Goal: Transaction & Acquisition: Obtain resource

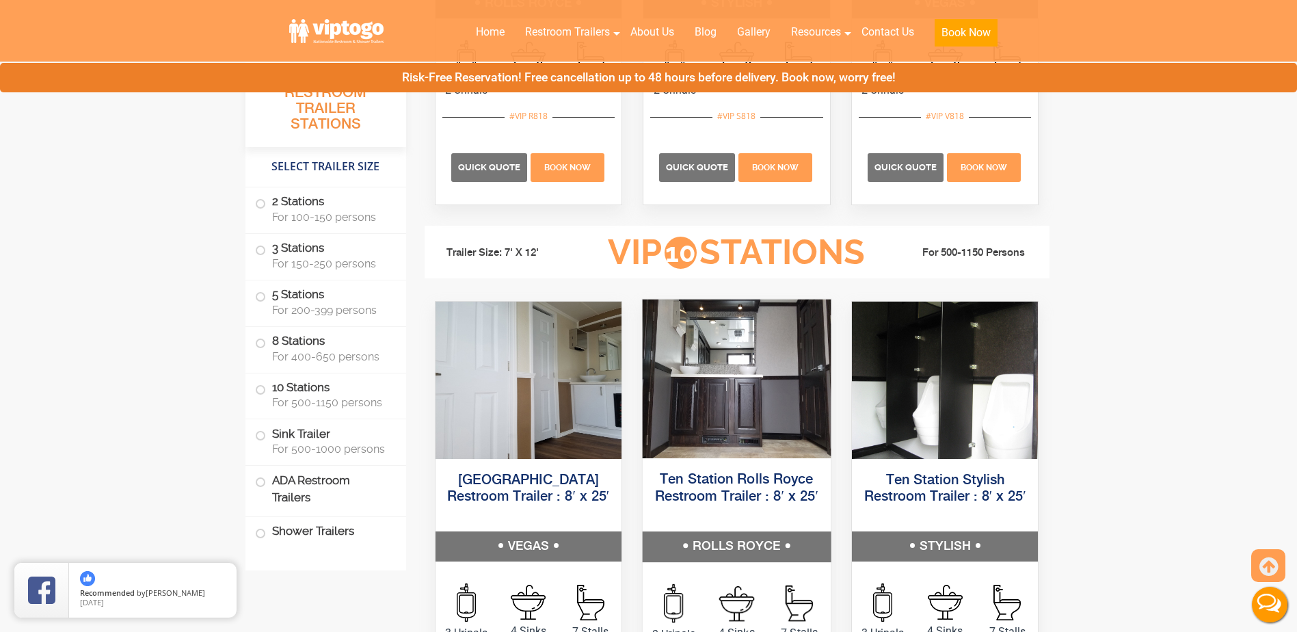
scroll to position [3009, 0]
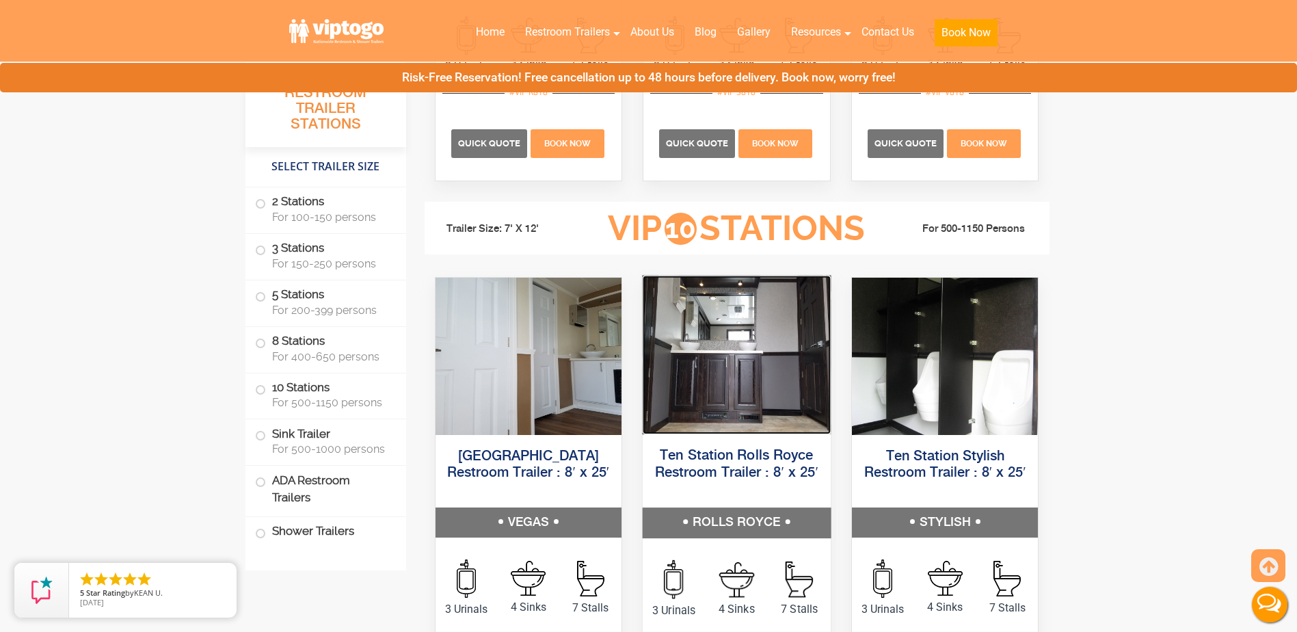
click at [713, 406] on img at bounding box center [737, 354] width 188 height 159
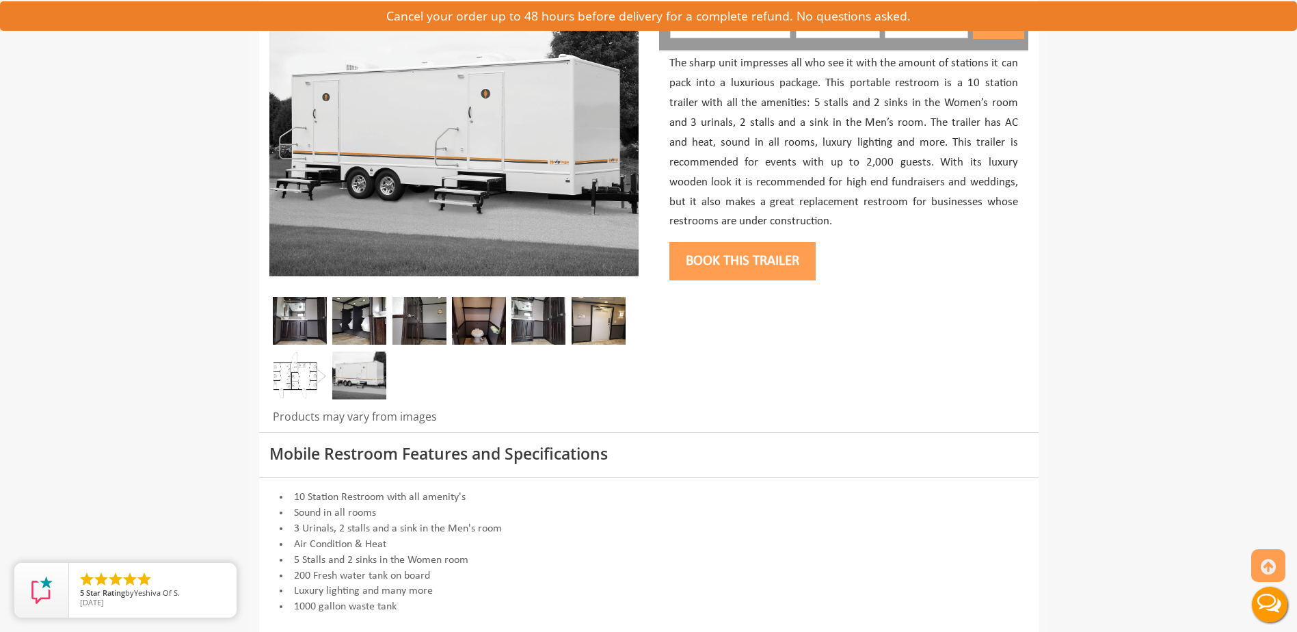
scroll to position [205, 0]
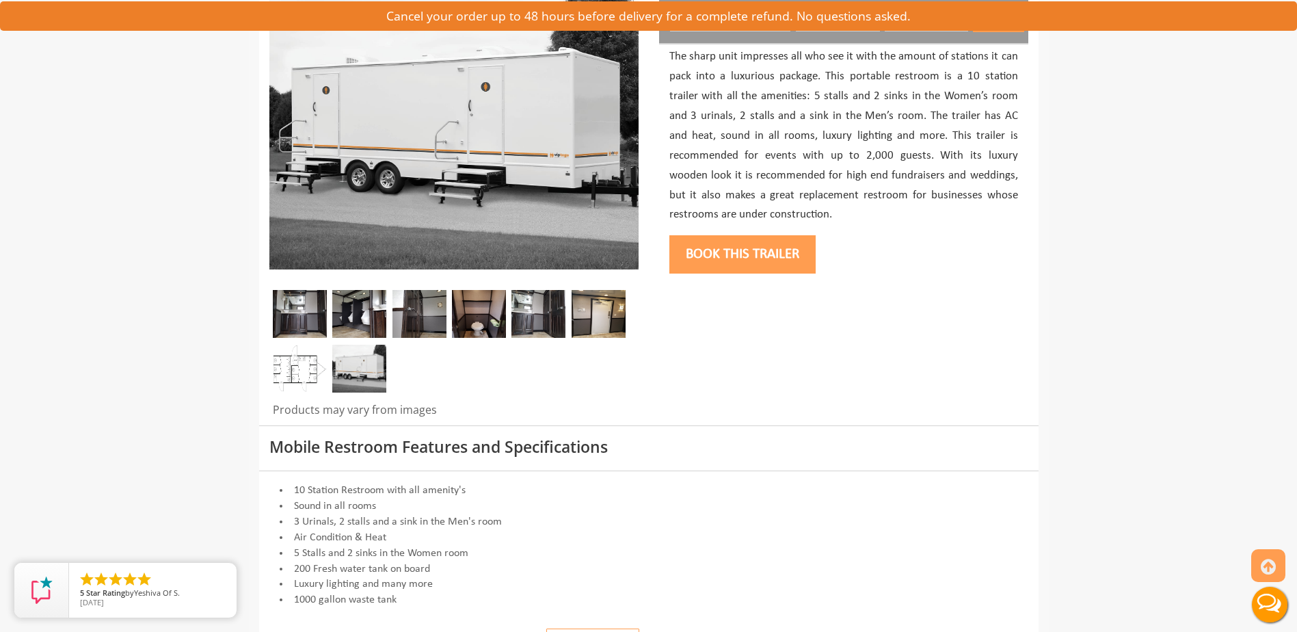
click at [296, 311] on img at bounding box center [300, 314] width 54 height 48
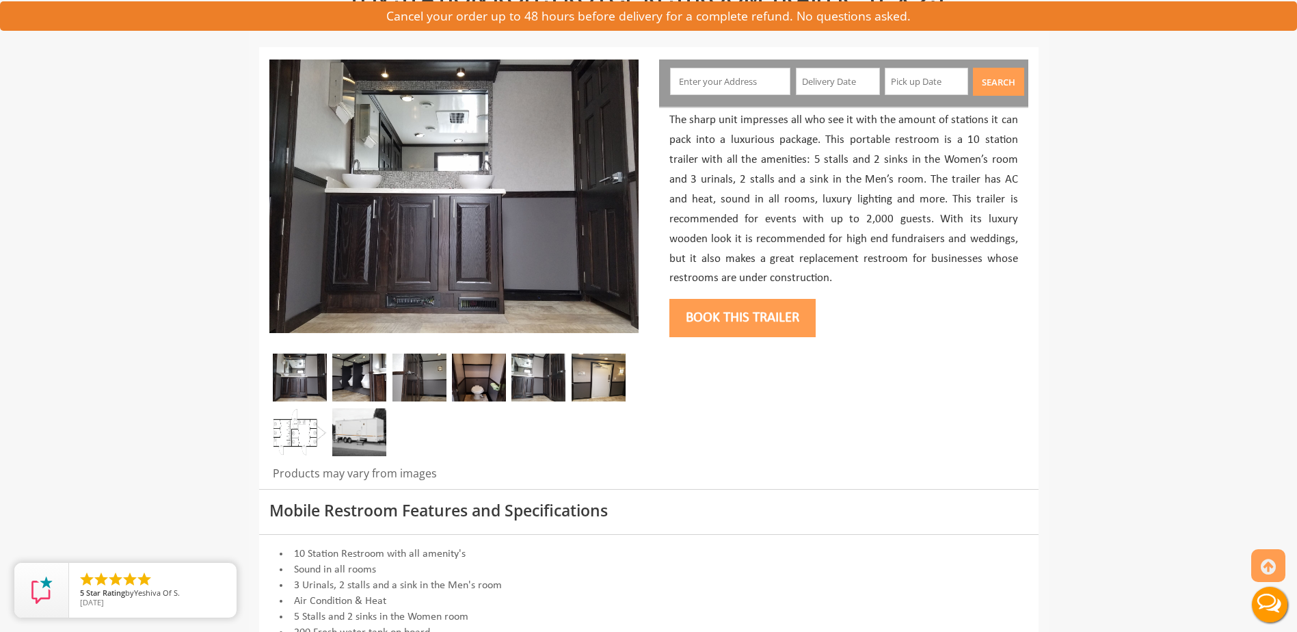
scroll to position [68, 0]
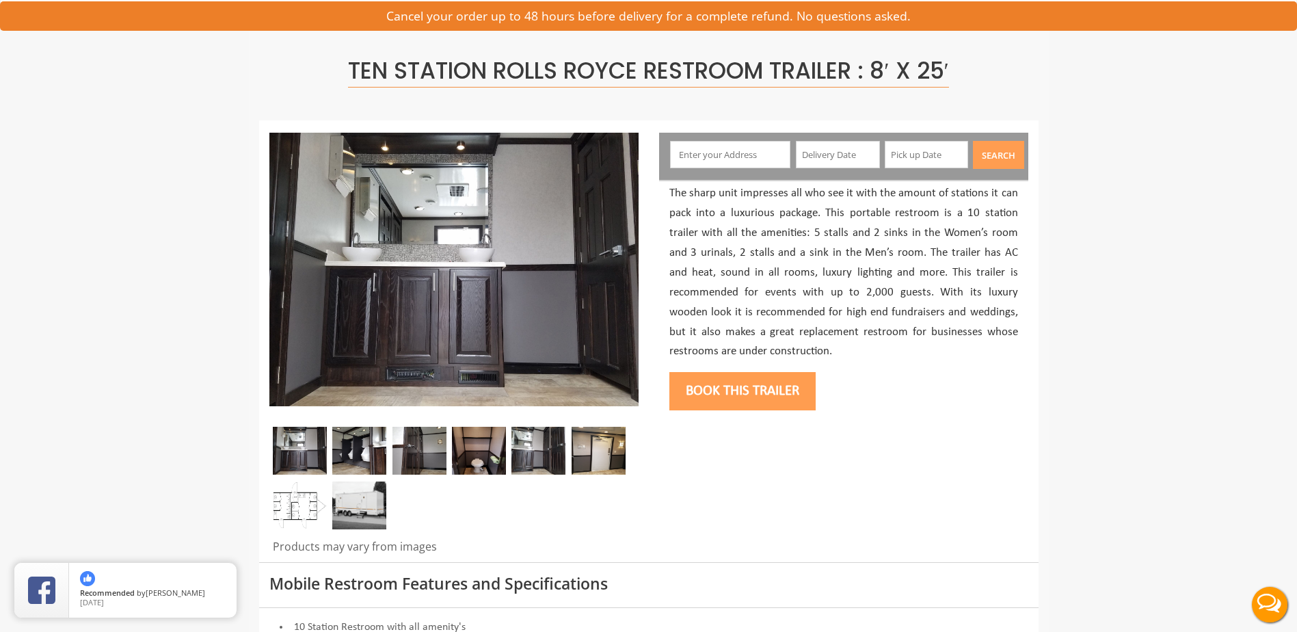
click at [373, 448] on img at bounding box center [359, 451] width 54 height 48
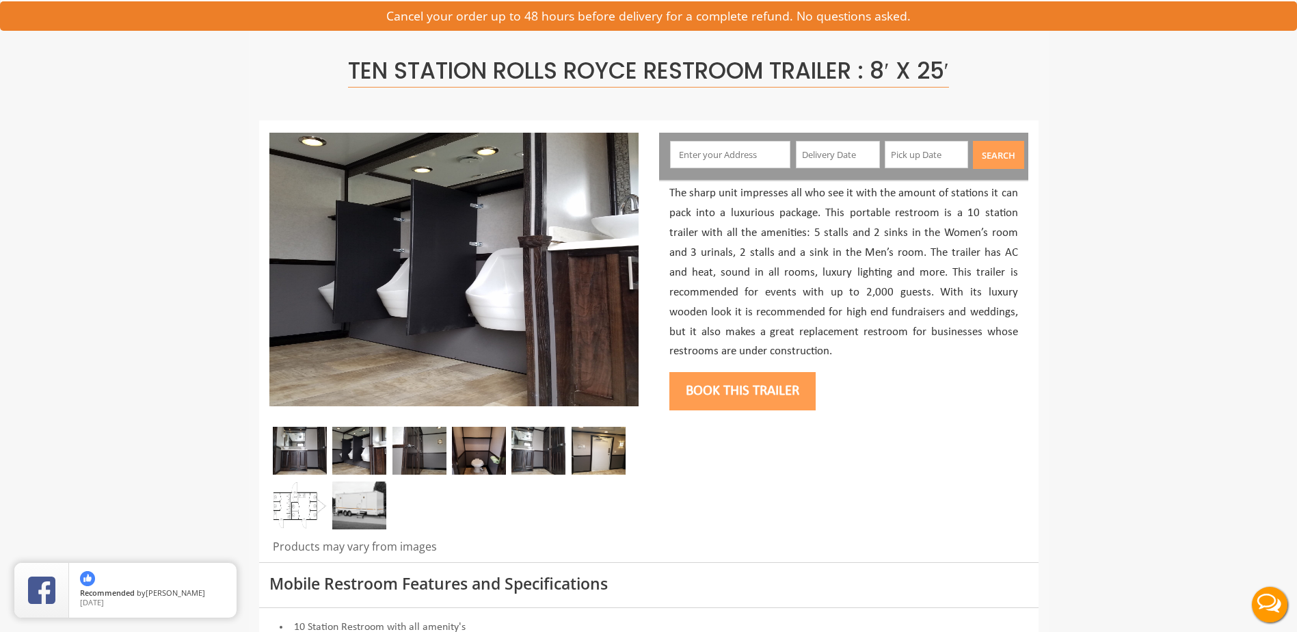
click at [416, 444] on img at bounding box center [420, 451] width 54 height 48
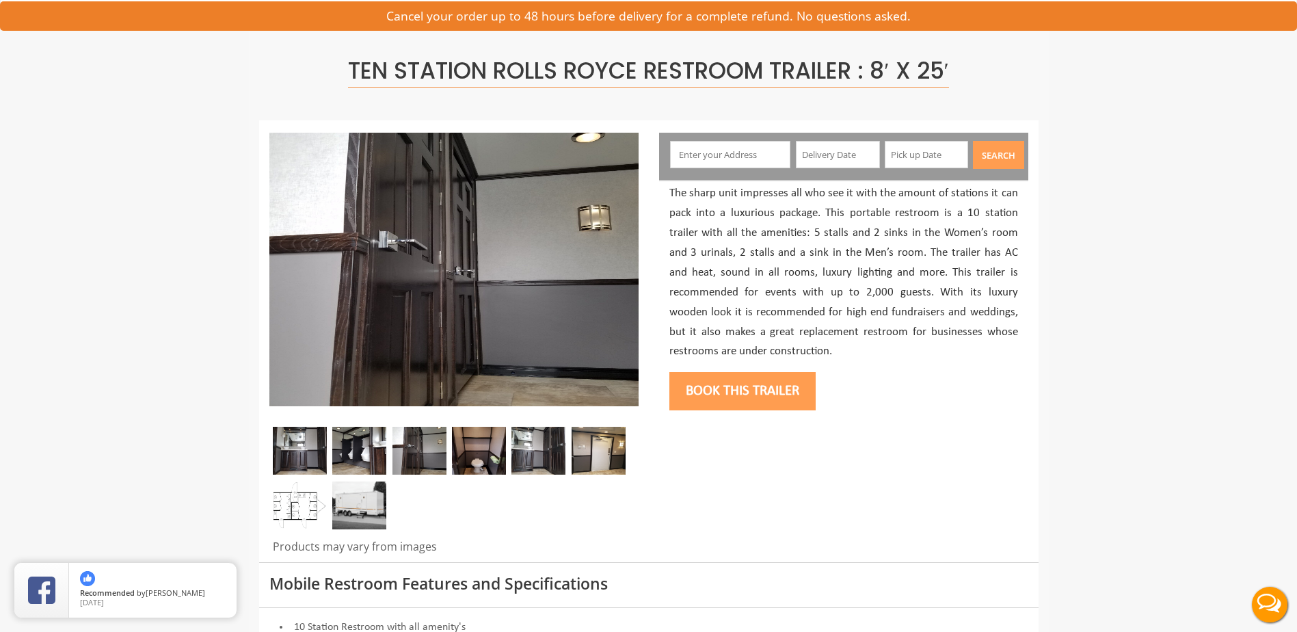
click at [475, 449] on img at bounding box center [479, 451] width 54 height 48
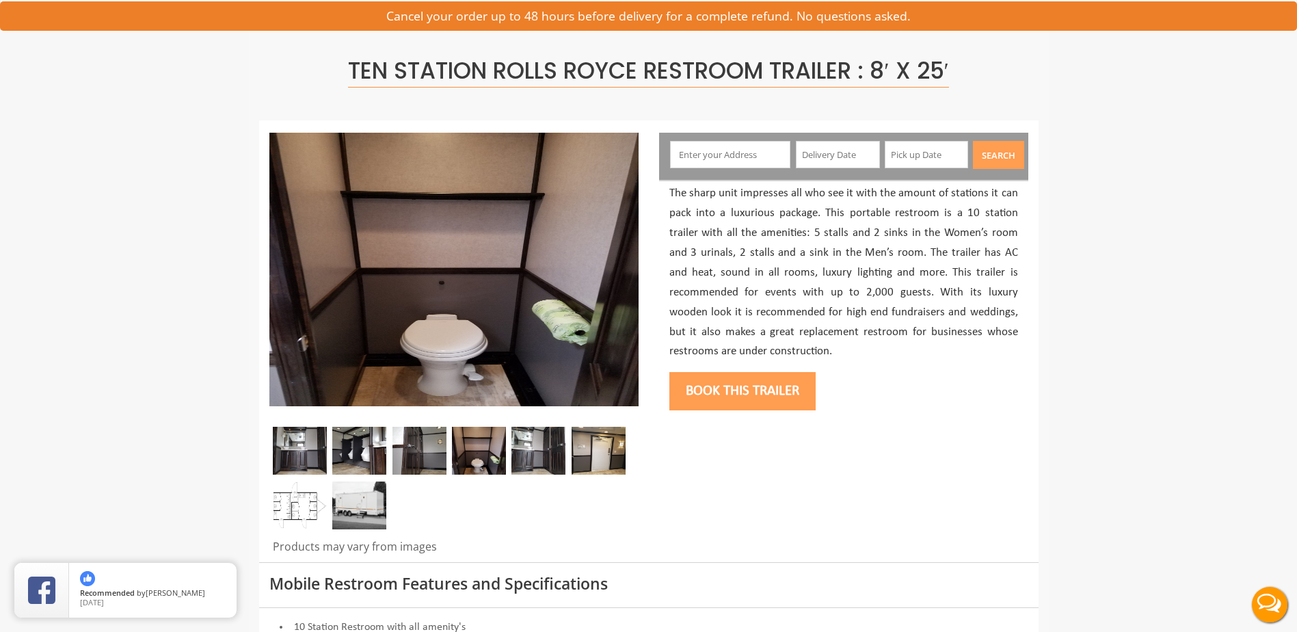
click at [561, 444] on img at bounding box center [539, 451] width 54 height 48
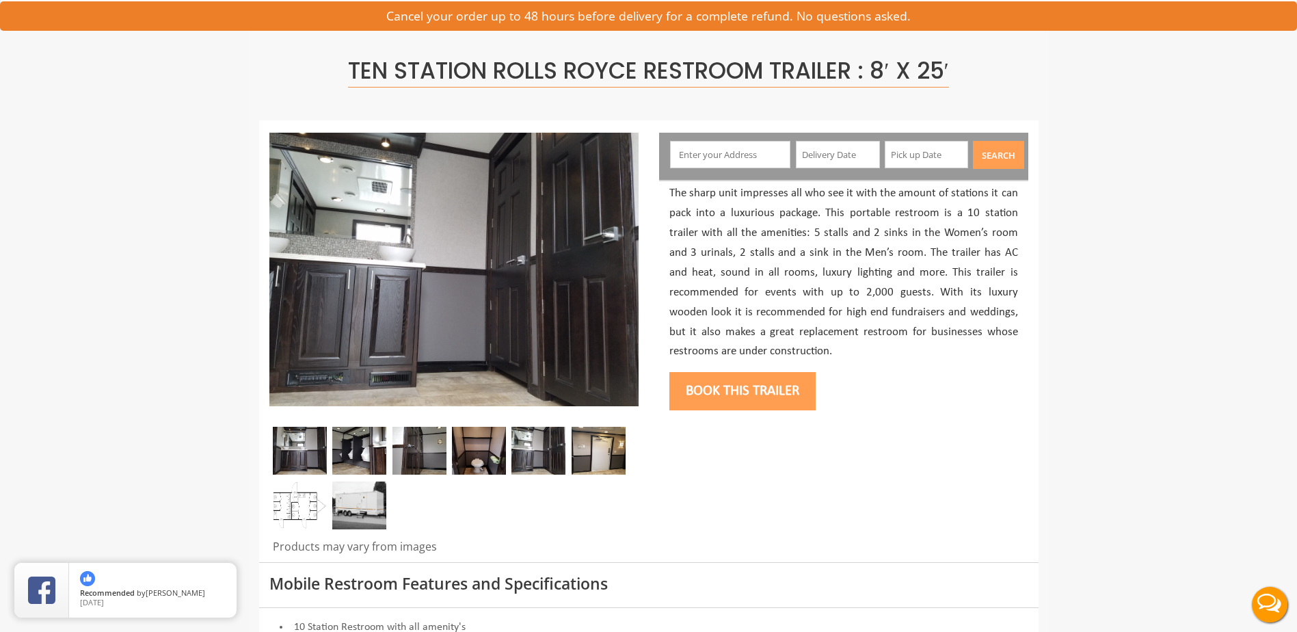
click at [605, 444] on img at bounding box center [599, 451] width 54 height 48
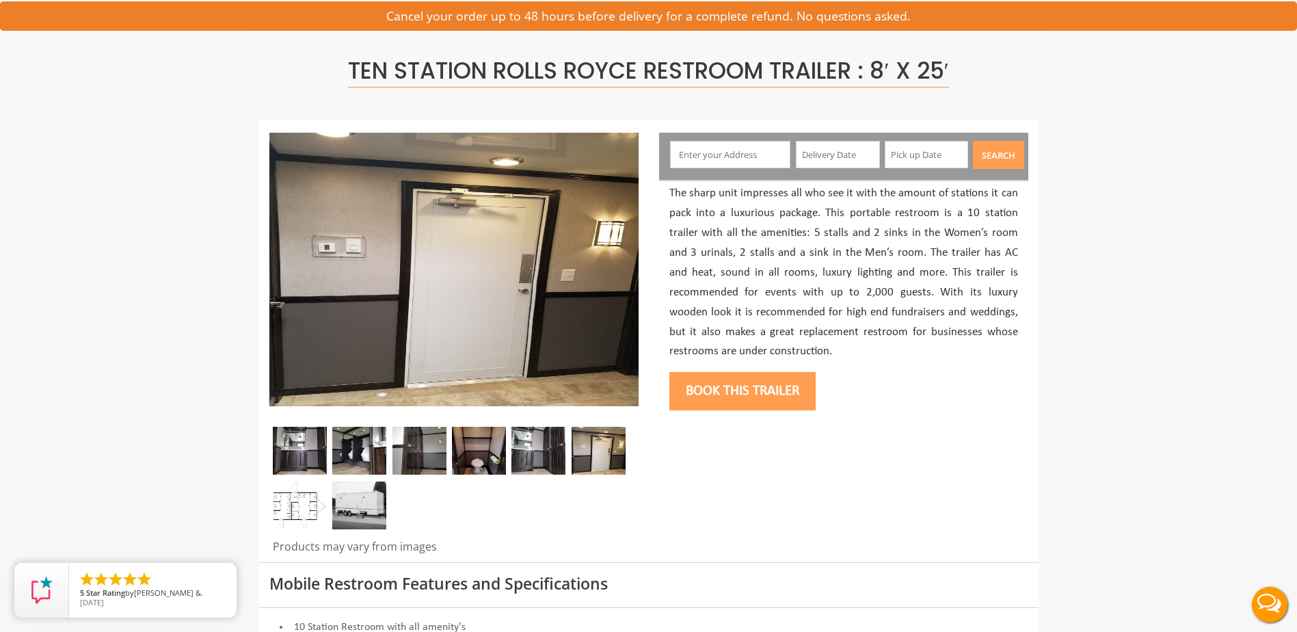
click at [354, 503] on img at bounding box center [359, 505] width 54 height 48
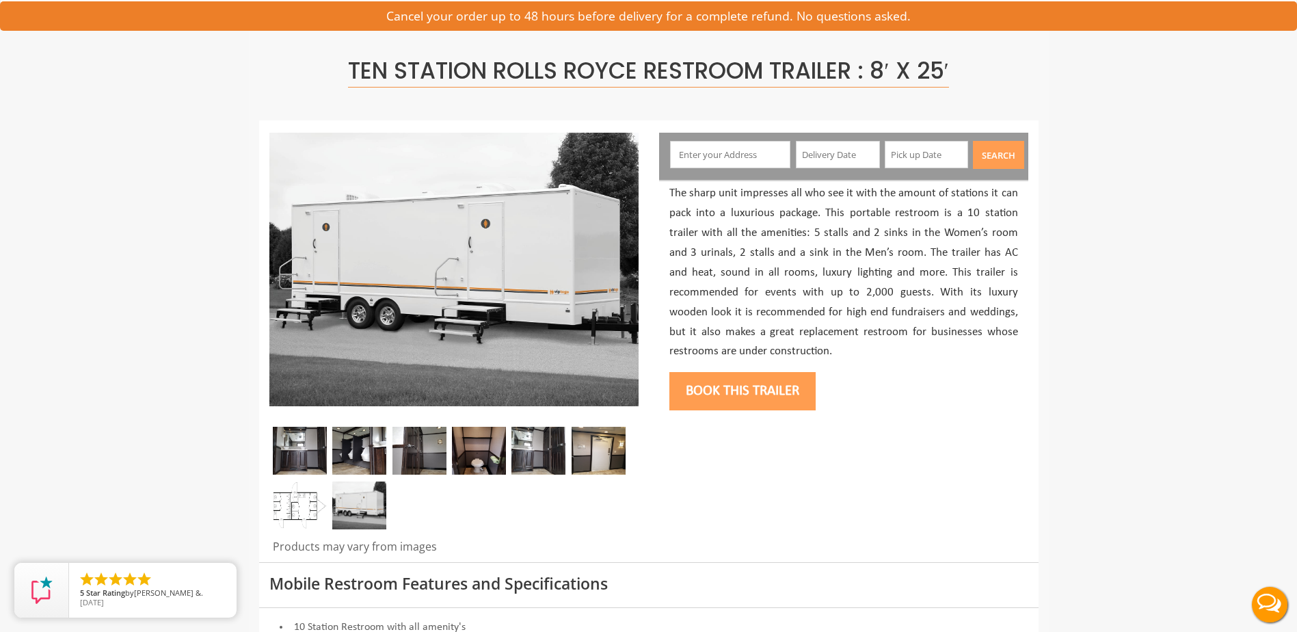
click at [294, 506] on img at bounding box center [300, 505] width 54 height 48
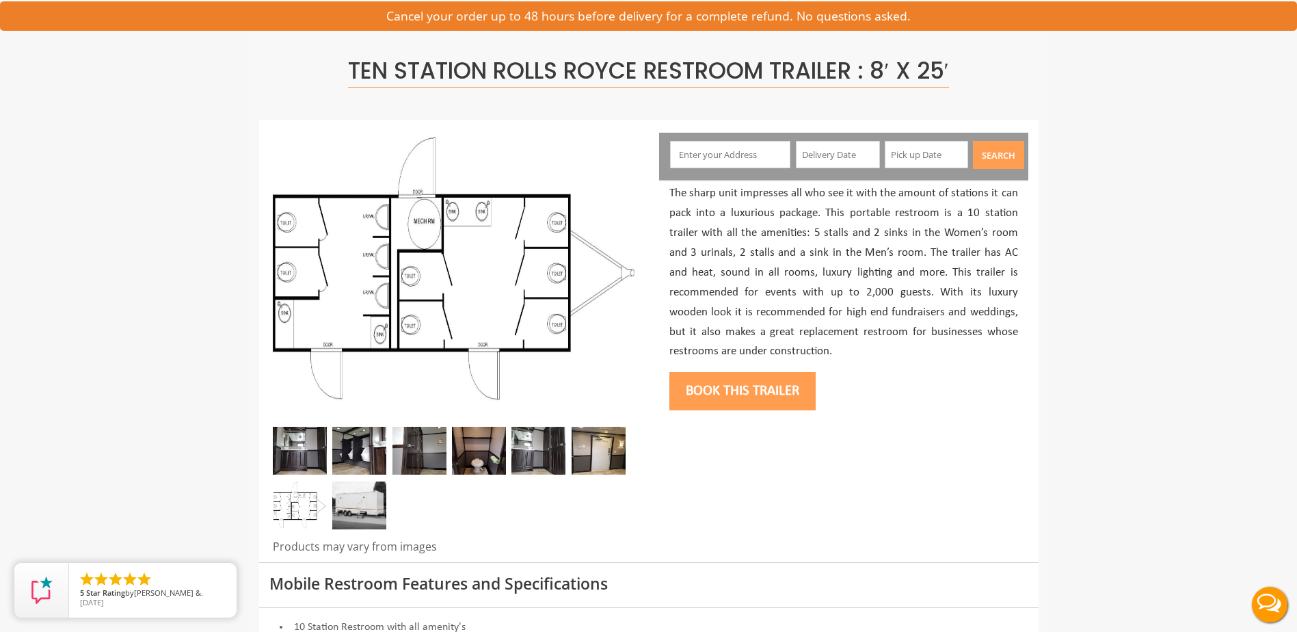
scroll to position [0, 0]
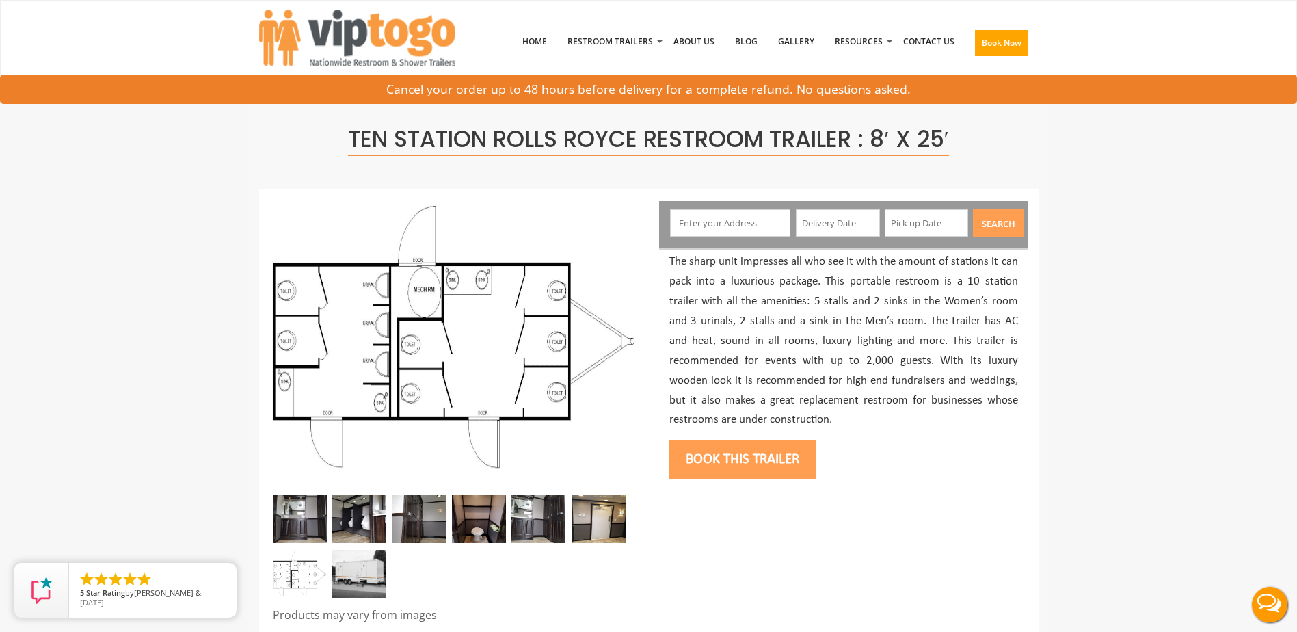
click at [297, 514] on img at bounding box center [300, 519] width 54 height 48
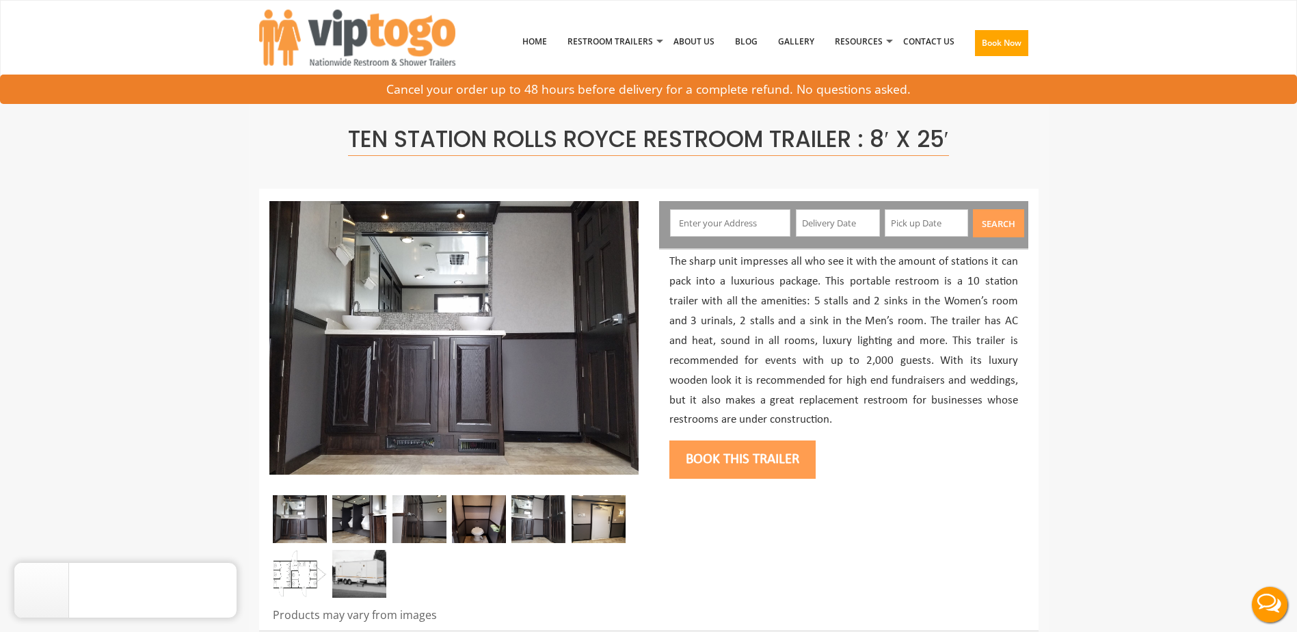
click at [356, 507] on img at bounding box center [359, 519] width 54 height 48
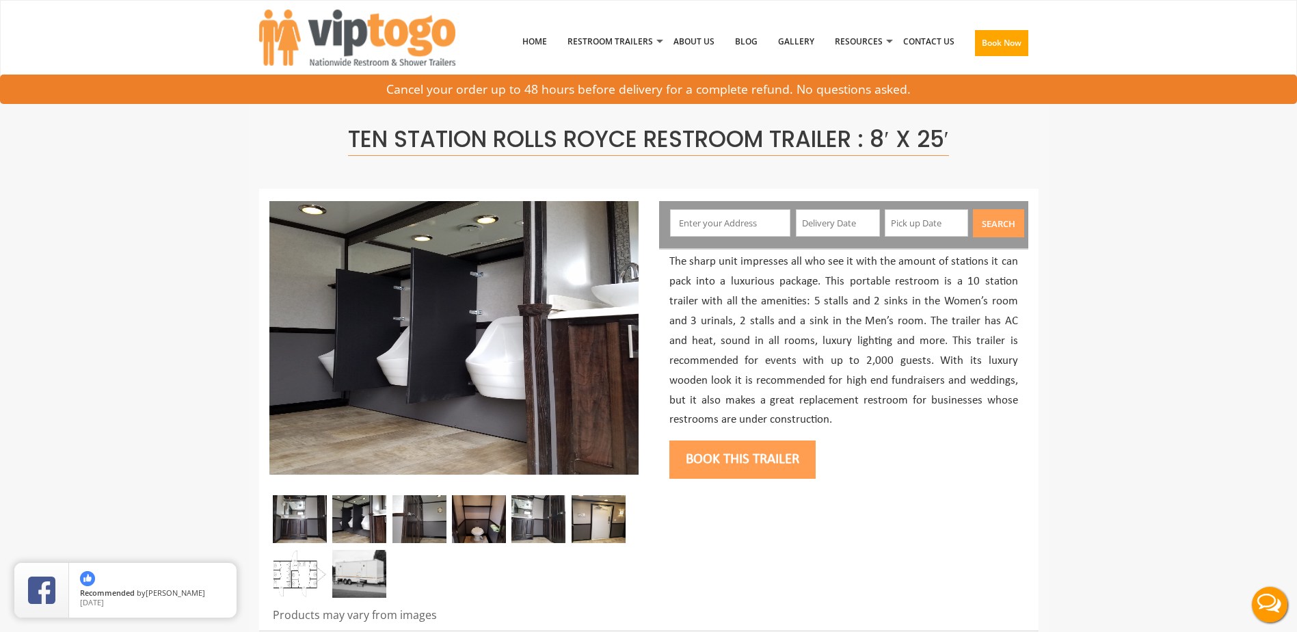
click at [409, 510] on img at bounding box center [420, 519] width 54 height 48
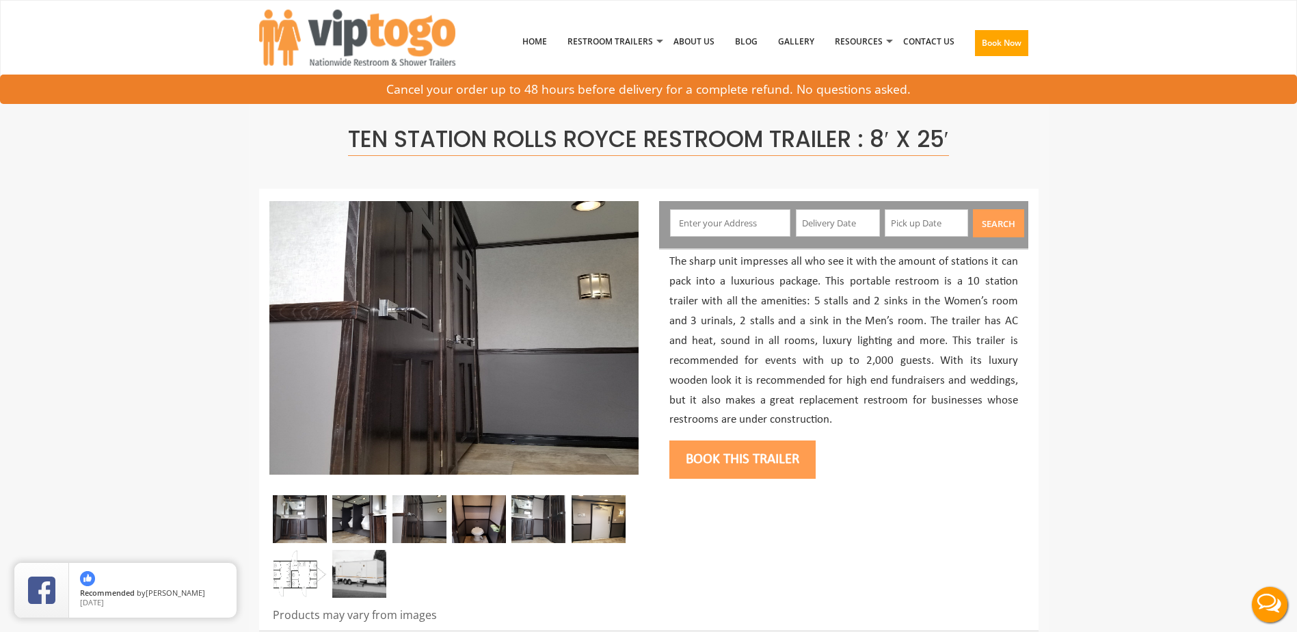
click at [484, 513] on img at bounding box center [479, 519] width 54 height 48
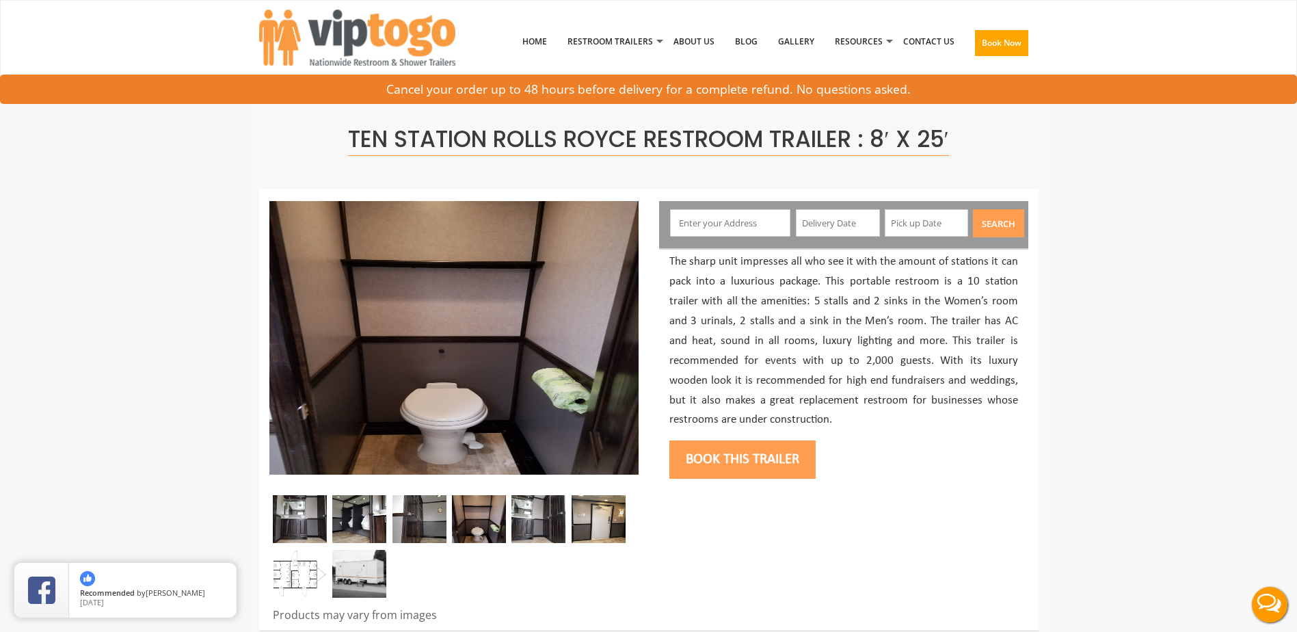
click at [546, 511] on img at bounding box center [539, 519] width 54 height 48
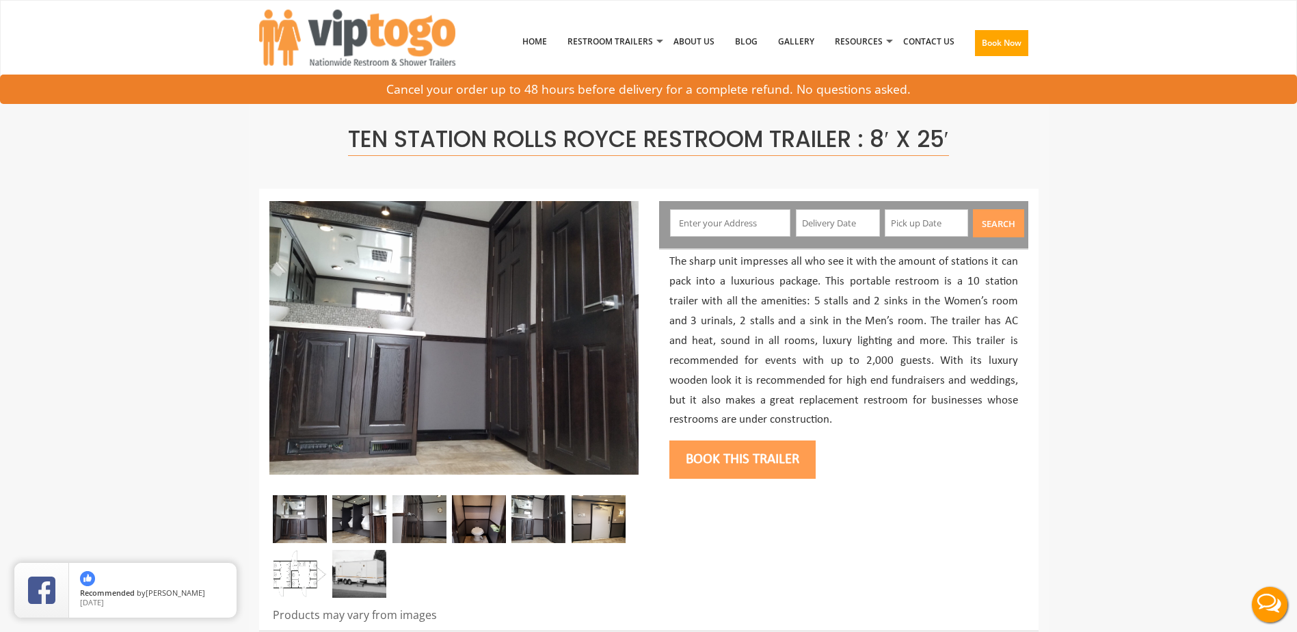
click at [600, 511] on img at bounding box center [599, 519] width 54 height 48
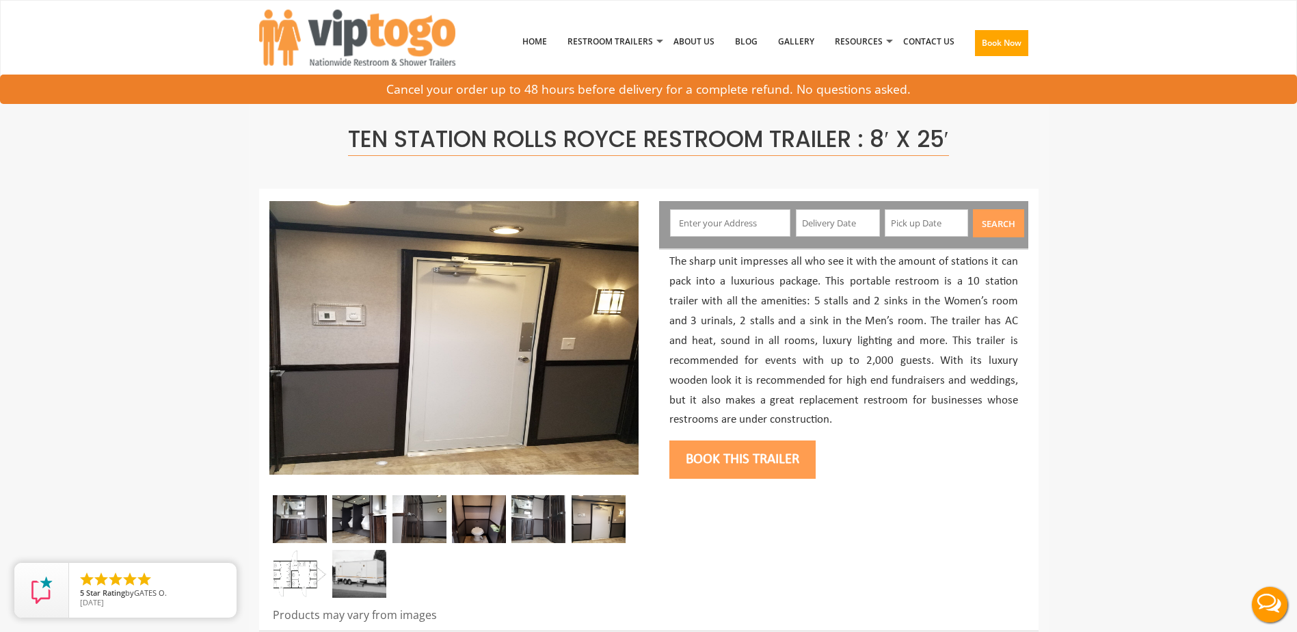
click at [701, 221] on input "text" at bounding box center [730, 222] width 120 height 27
click at [845, 227] on input "text" at bounding box center [838, 222] width 84 height 27
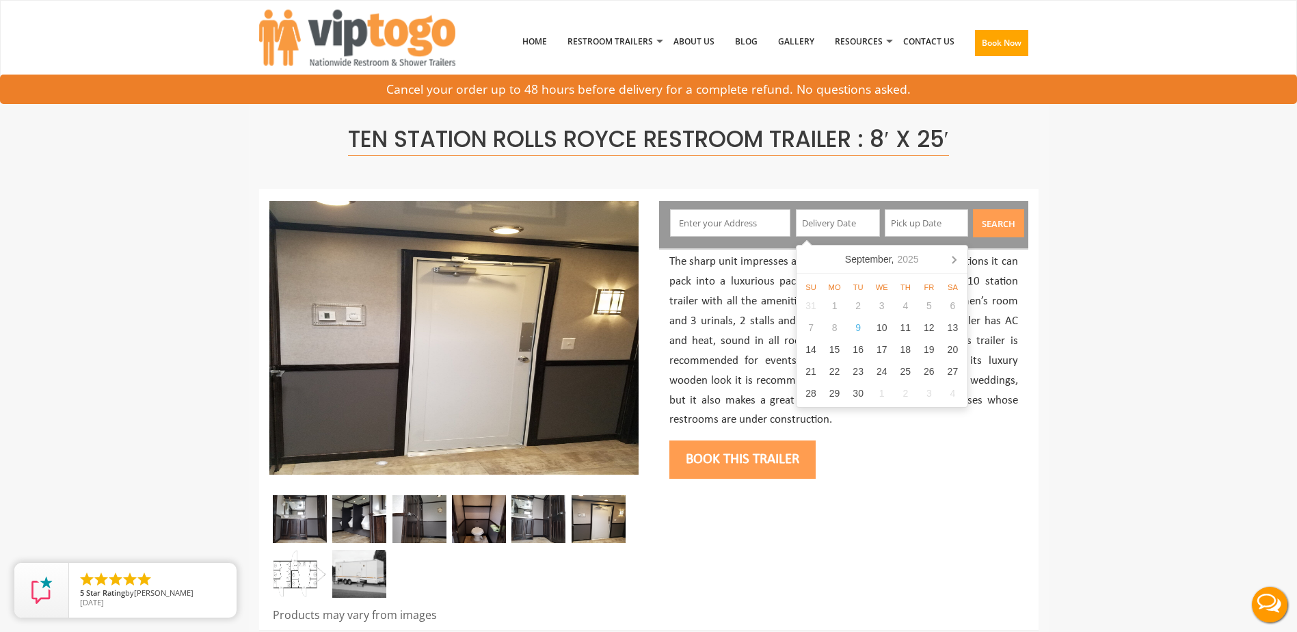
click at [698, 223] on input "text" at bounding box center [730, 222] width 120 height 27
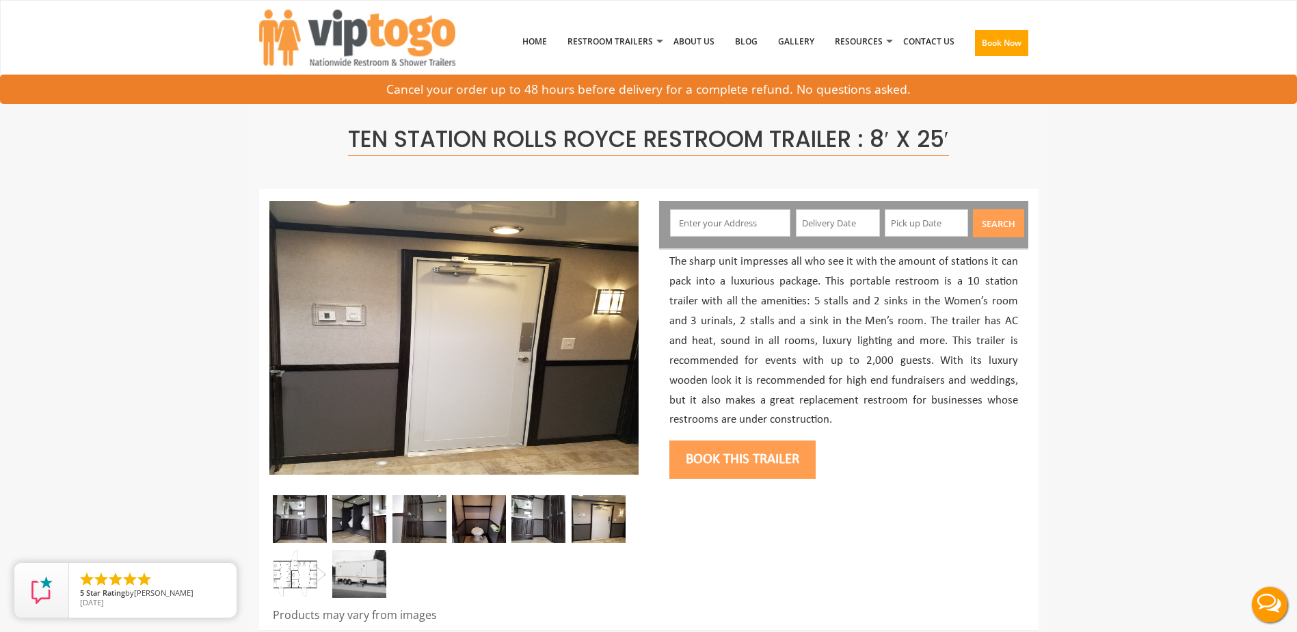
click at [715, 223] on input "text" at bounding box center [730, 222] width 120 height 27
click at [693, 220] on input "text" at bounding box center [730, 222] width 120 height 27
click at [818, 224] on input "text" at bounding box center [838, 222] width 84 height 27
drag, startPoint x: 1292, startPoint y: 345, endPoint x: 1221, endPoint y: 341, distance: 71.2
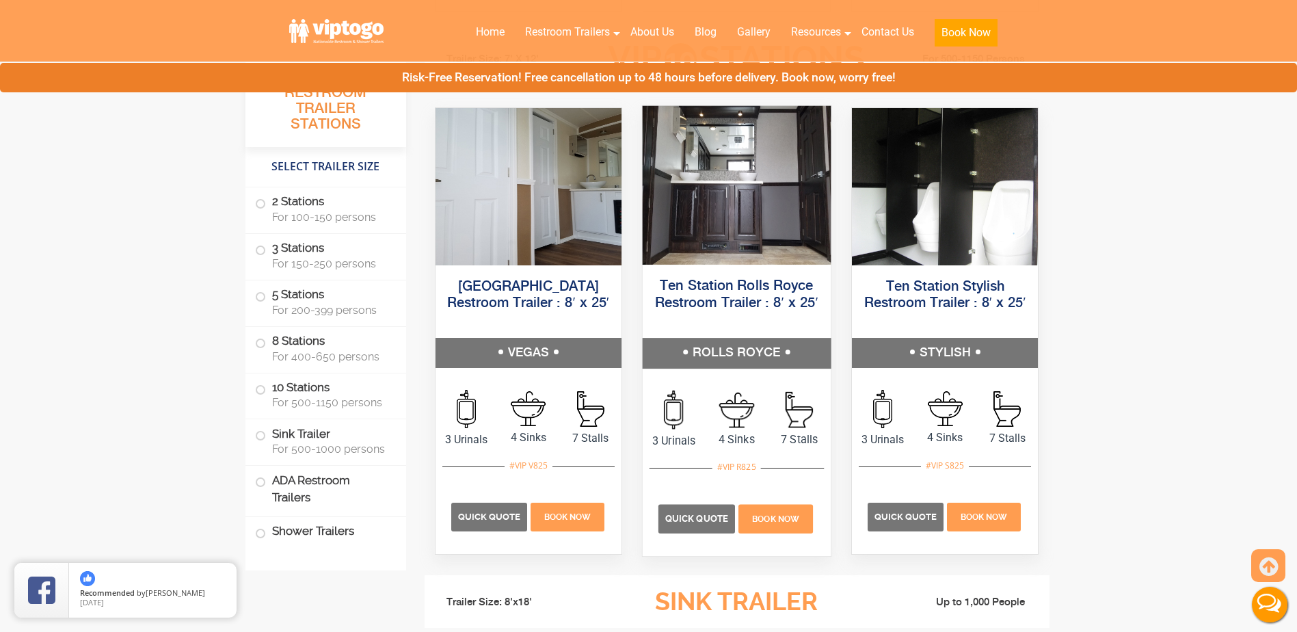
scroll to position [3146, 0]
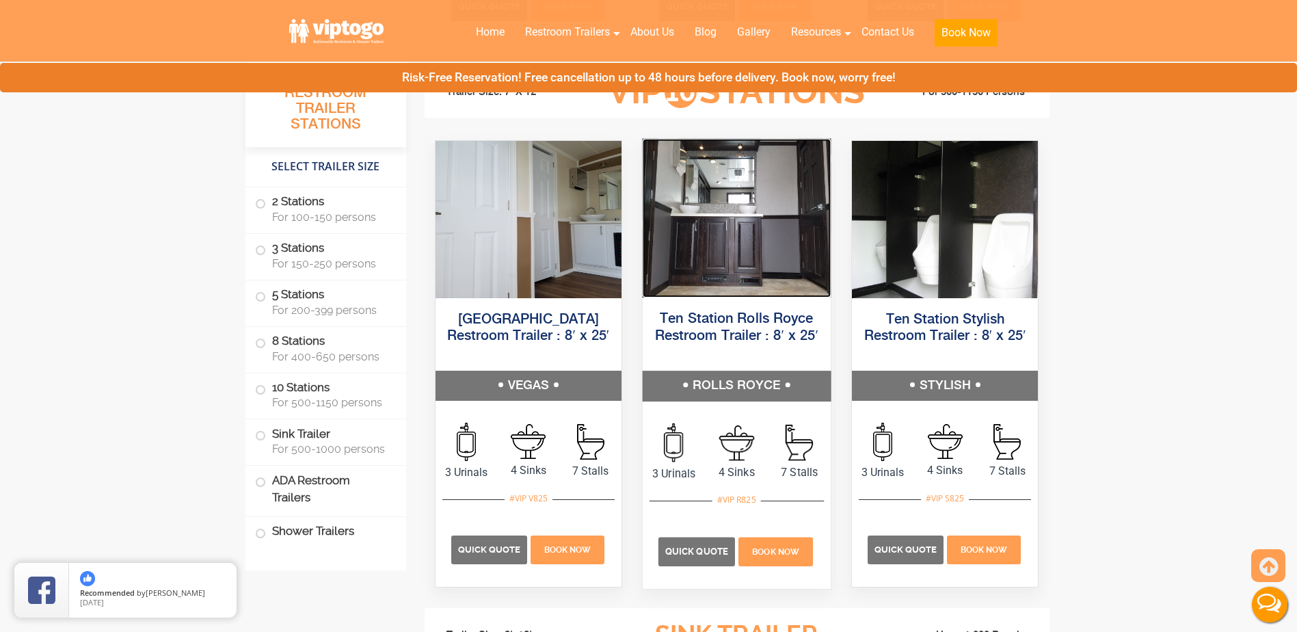
click at [709, 271] on img at bounding box center [737, 217] width 188 height 159
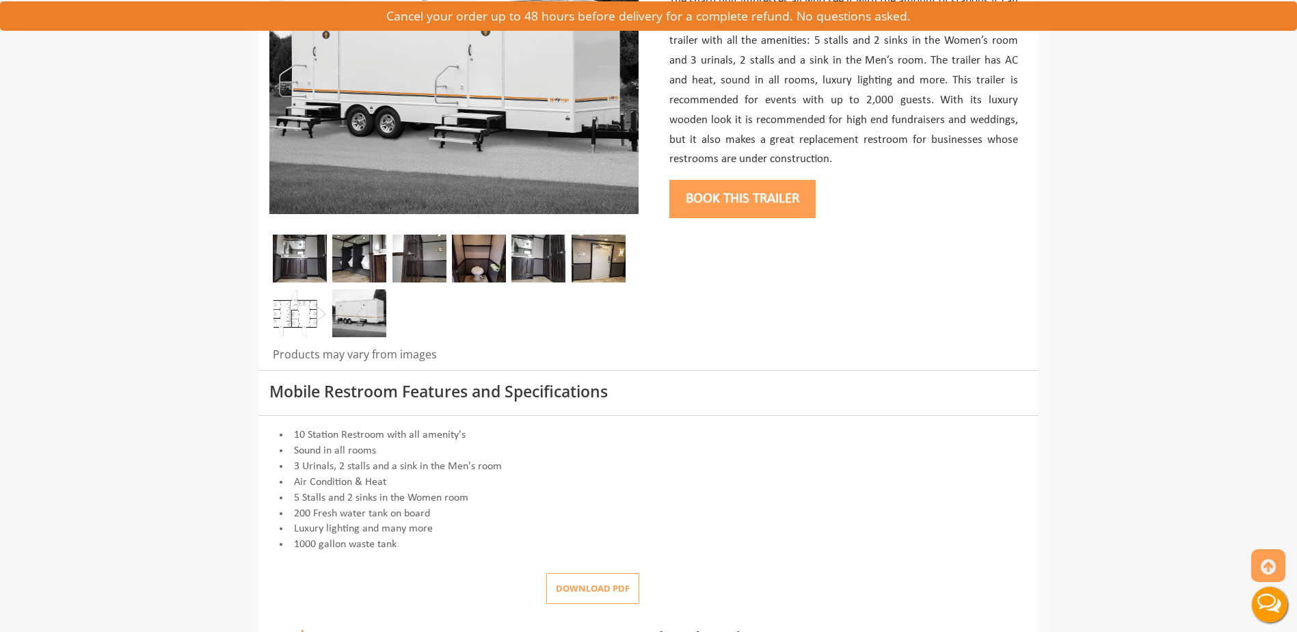
scroll to position [274, 0]
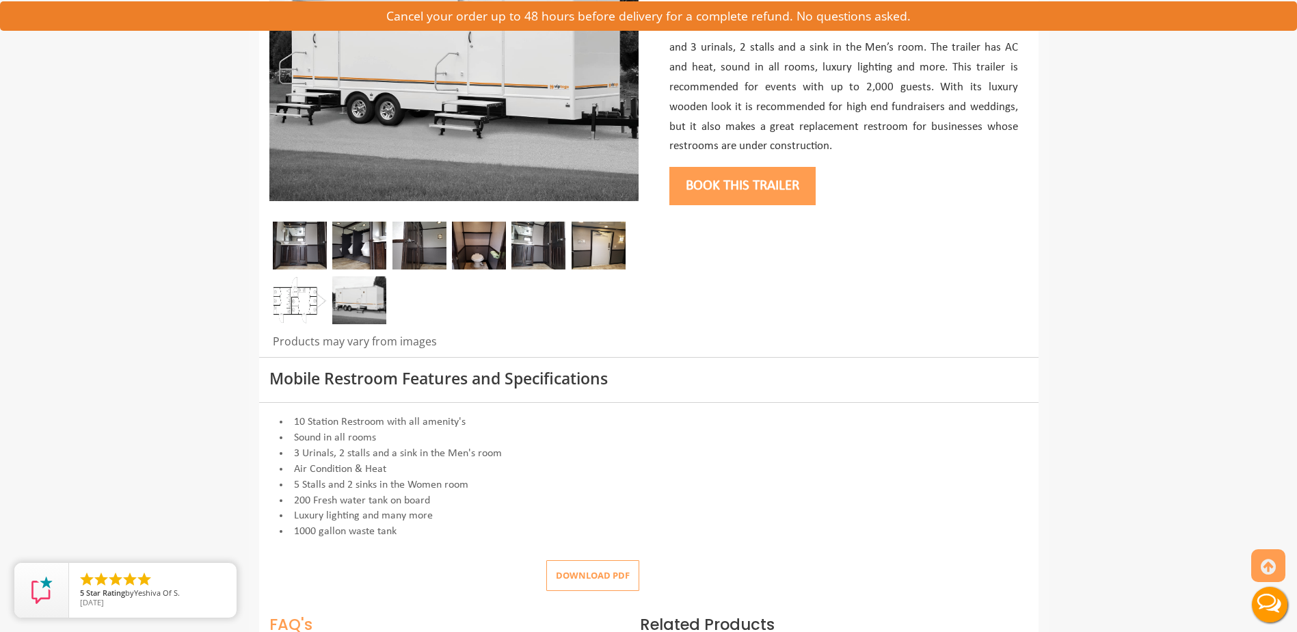
click at [586, 574] on button "Download pdf" at bounding box center [592, 575] width 93 height 31
